Goal: Entertainment & Leisure: Browse casually

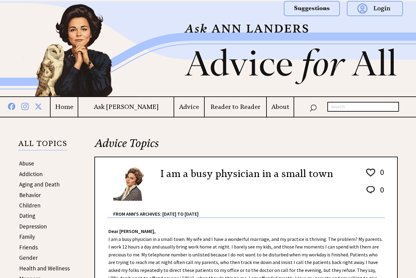
scroll to position [394, 0]
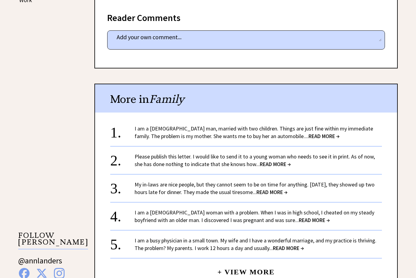
click at [312, 135] on span "READ MORE →" at bounding box center [324, 136] width 31 height 7
click at [316, 133] on span "READ MORE →" at bounding box center [324, 136] width 31 height 7
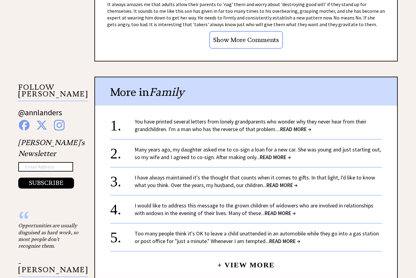
scroll to position [542, 0]
click at [305, 126] on span "READ MORE →" at bounding box center [295, 129] width 31 height 7
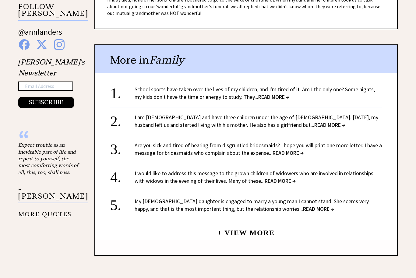
scroll to position [622, 0]
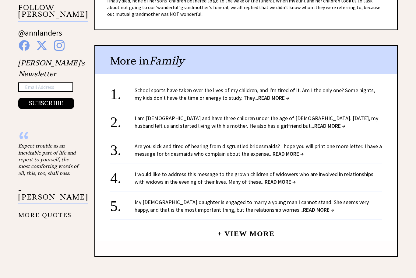
click at [301, 117] on link "I am 34 years old and have three children under the age of 10. Two years ago, m…" at bounding box center [257, 122] width 244 height 15
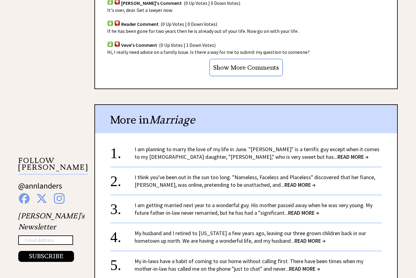
scroll to position [468, 0]
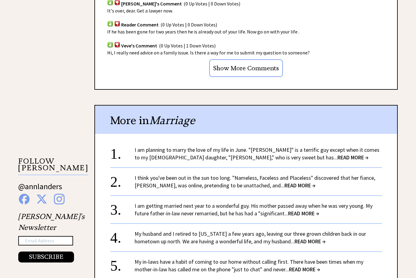
click at [317, 146] on link "I am planning to marry the love of my life in June. "Phillip" is a terrific guy…" at bounding box center [257, 153] width 245 height 15
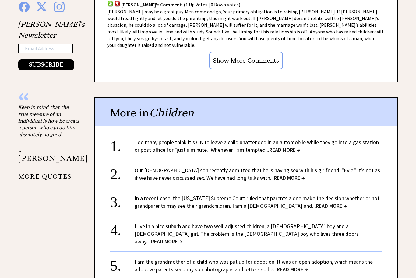
scroll to position [599, 0]
click at [318, 196] on link "In a recent case, the Florida Supreme Court ruled that parents alone make the d…" at bounding box center [257, 203] width 245 height 15
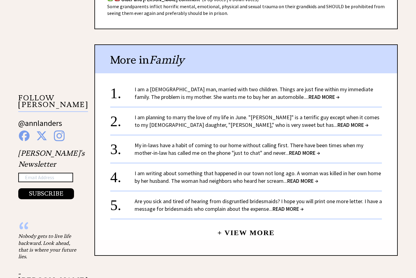
scroll to position [531, 0]
click at [315, 144] on link "My in-laws have a habit of coming to our home without calling first. There have…" at bounding box center [249, 149] width 229 height 15
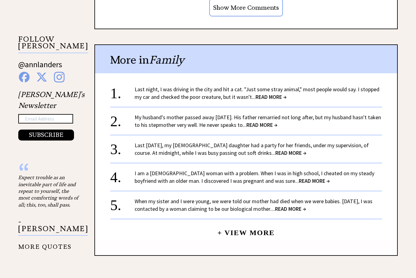
scroll to position [592, 0]
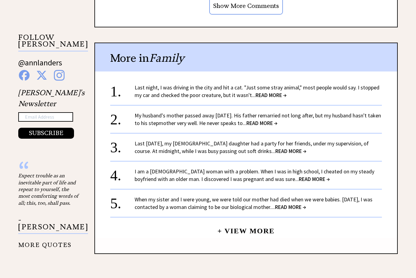
click at [315, 141] on link "Last [DATE], my [DEMOGRAPHIC_DATA] daughter had a party for her friends, under …" at bounding box center [252, 147] width 234 height 15
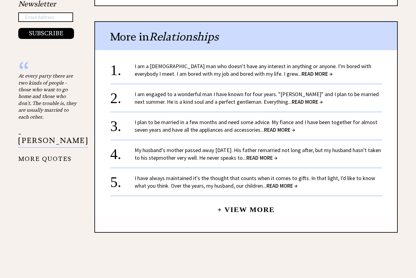
scroll to position [632, 0]
